Goal: Find specific page/section: Find specific page/section

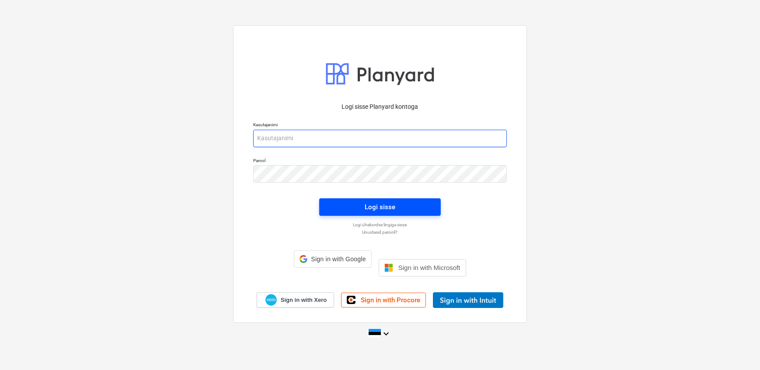
type input "[EMAIL_ADDRESS][DOMAIN_NAME]"
click at [398, 212] on span "Logi sisse" at bounding box center [380, 207] width 101 height 11
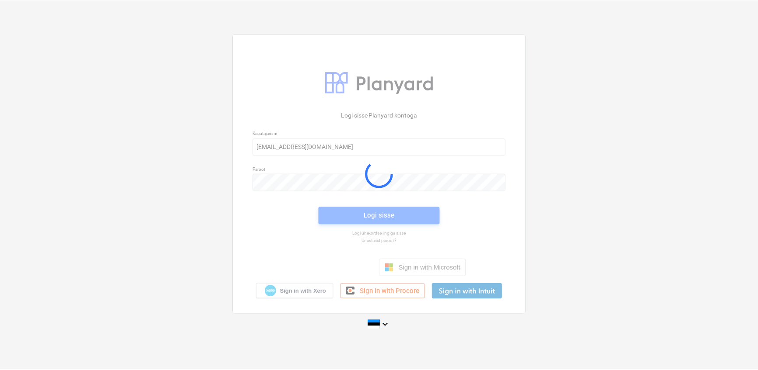
scroll to position [72, 0]
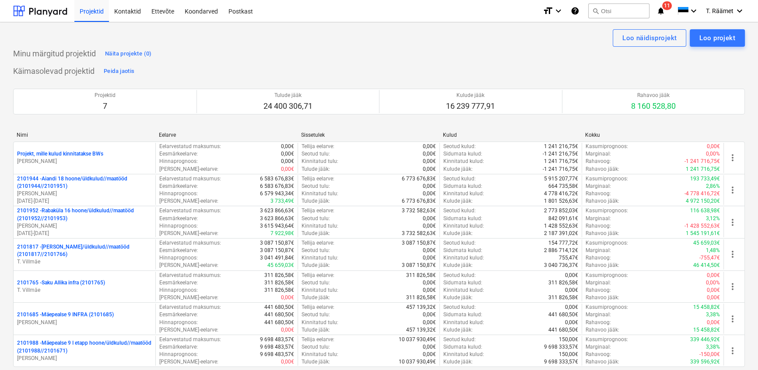
click at [83, 315] on p "2101685 - Mäepealse 9 INFRA (2101685)" at bounding box center [65, 314] width 97 height 7
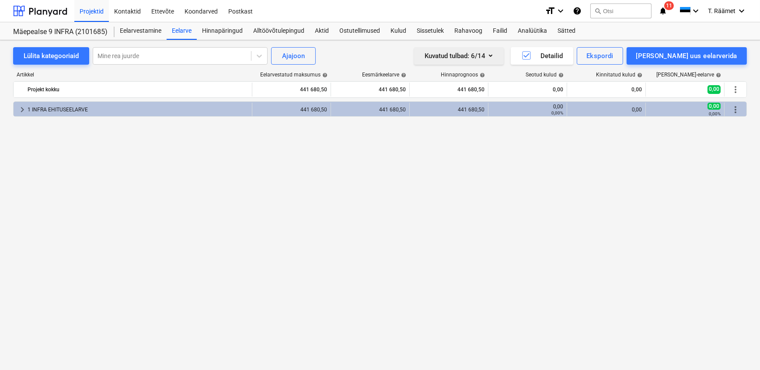
click at [496, 53] on icon "button" at bounding box center [491, 55] width 10 height 10
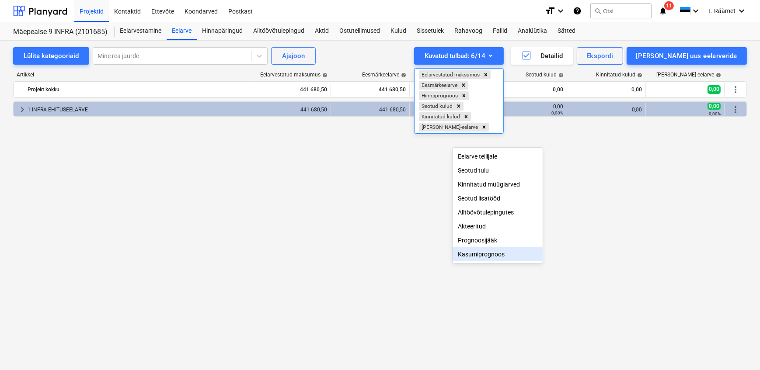
click at [472, 262] on div "Kasumiprognoos" at bounding box center [498, 255] width 90 height 14
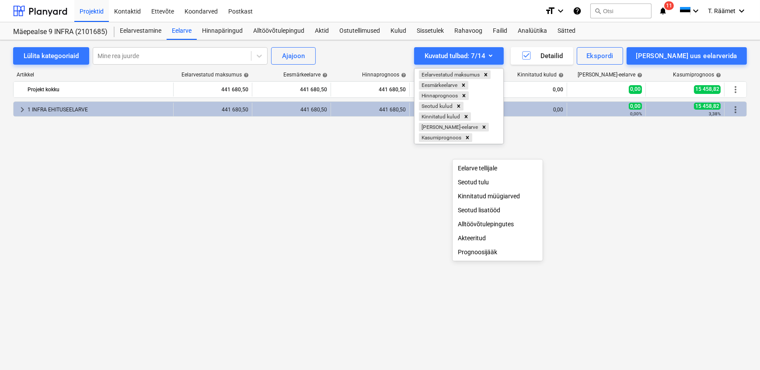
click at [239, 249] on div at bounding box center [380, 185] width 760 height 370
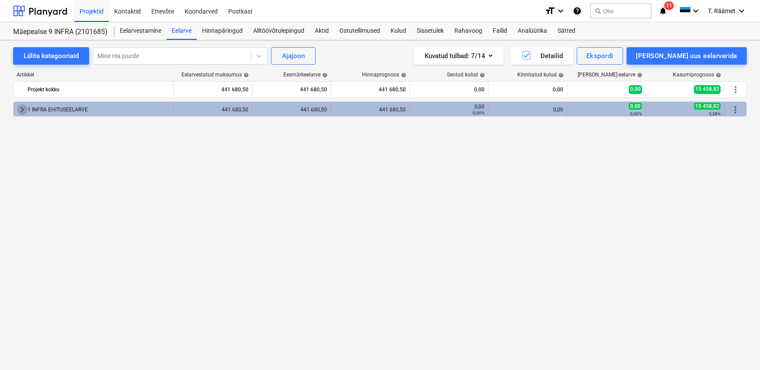
click at [23, 110] on span "keyboard_arrow_right" at bounding box center [22, 110] width 10 height 10
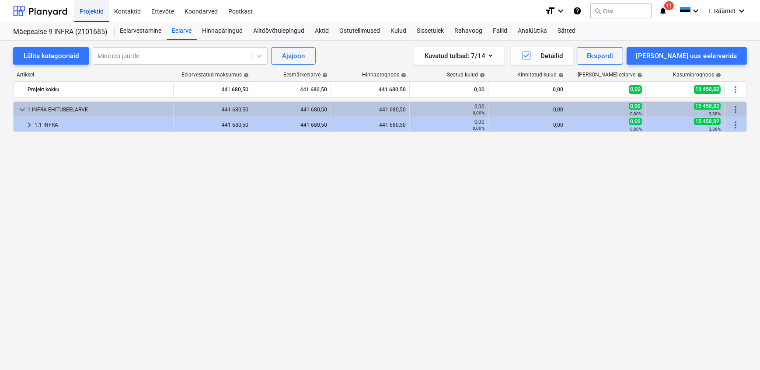
click at [91, 12] on div "Projektid" at bounding box center [91, 11] width 35 height 22
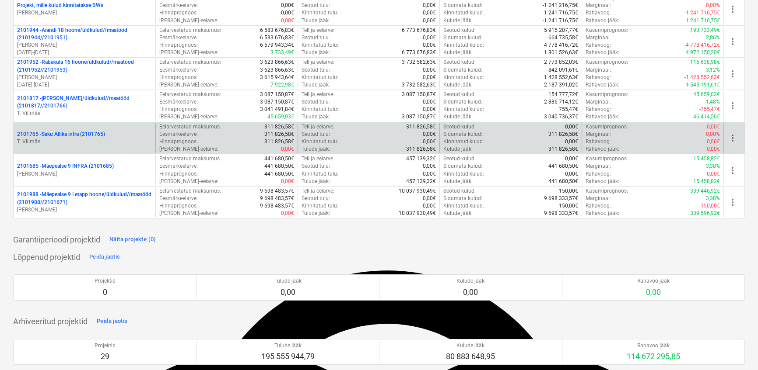
scroll to position [159, 0]
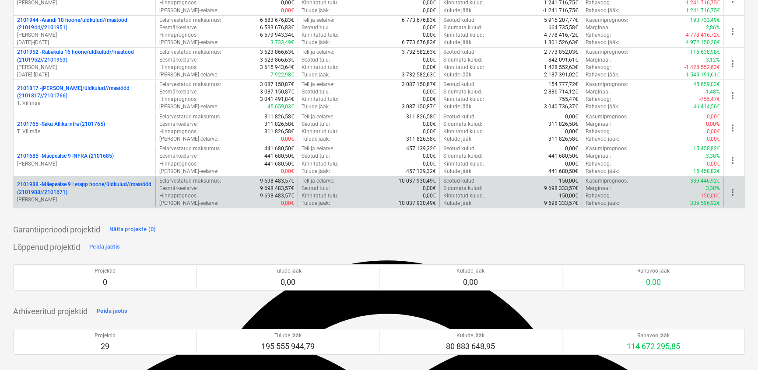
click at [76, 184] on p "2101988 - Mäepealse 9 I etapp hoone/üldkulud//maatööd (2101988//2101671)" at bounding box center [84, 188] width 135 height 15
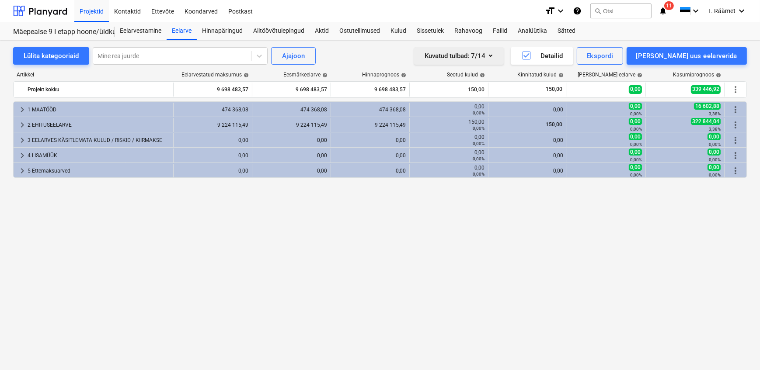
click at [496, 52] on icon "button" at bounding box center [491, 55] width 10 height 10
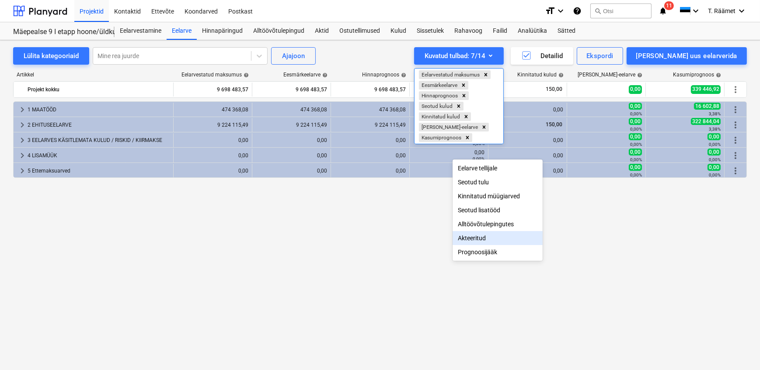
click at [613, 262] on div at bounding box center [380, 185] width 760 height 370
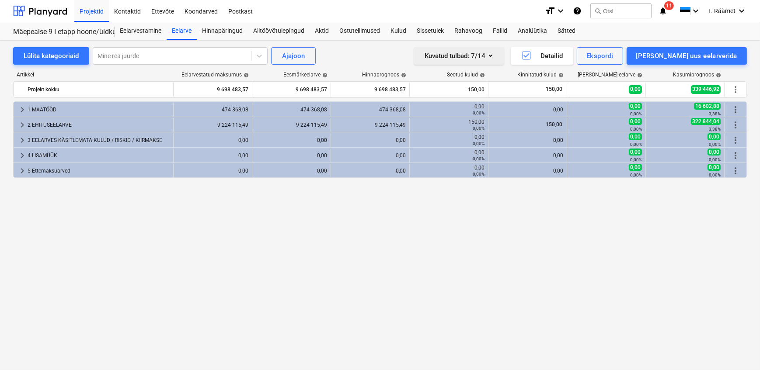
click at [496, 57] on icon "button" at bounding box center [491, 55] width 10 height 10
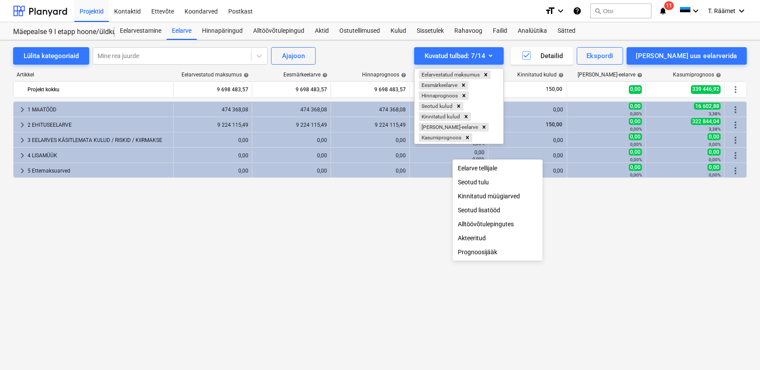
click at [631, 255] on div at bounding box center [380, 185] width 760 height 370
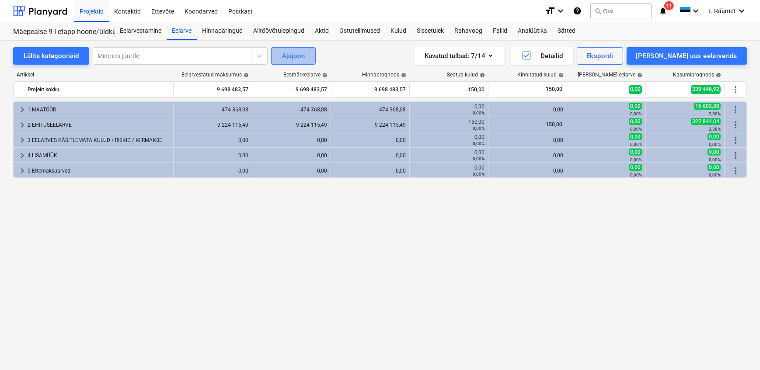
click at [278, 54] on button "Ajajoon" at bounding box center [293, 55] width 45 height 17
click at [412, 286] on div "keyboard_arrow_right 1 MAATÖÖD 474 368,08 474 368,08 474 368,08 0,00 0,00% 0,00…" at bounding box center [380, 217] width 734 height 233
